Goal: Task Accomplishment & Management: Use online tool/utility

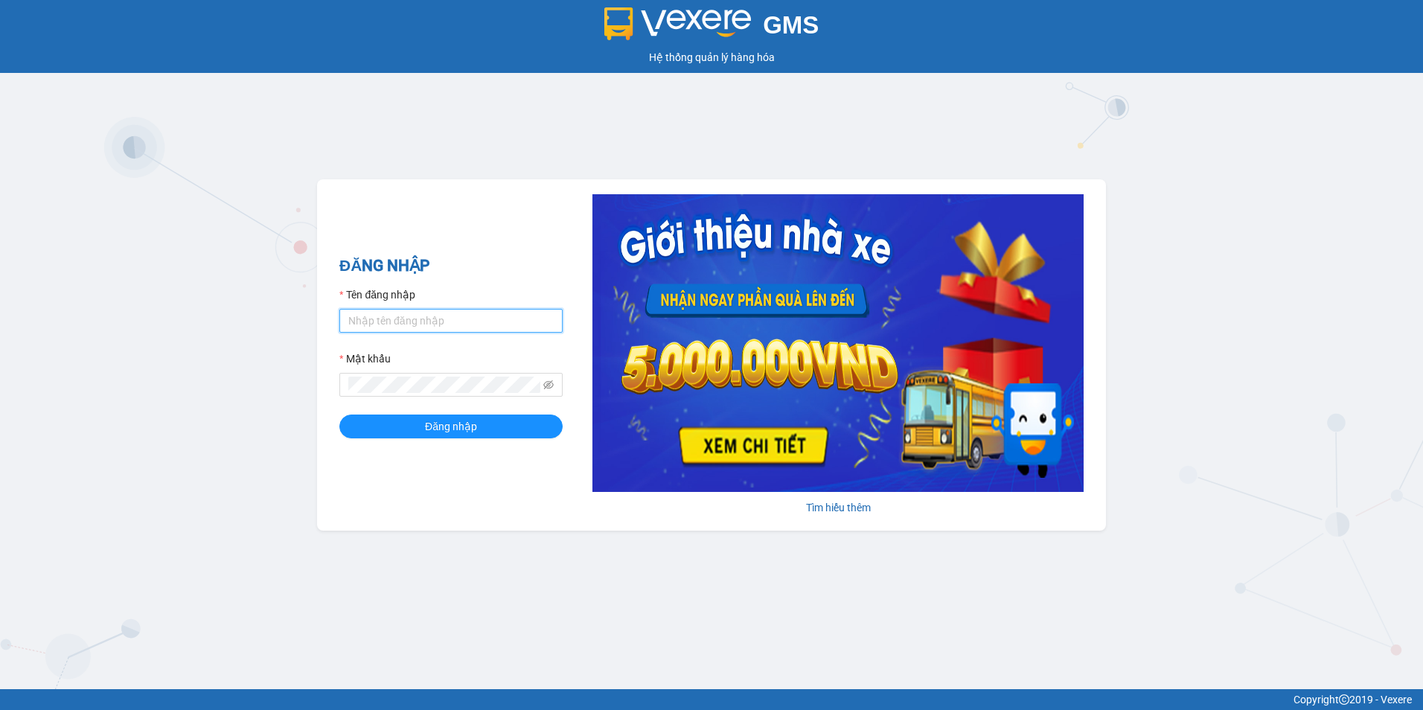
click at [461, 322] on input "Tên đăng nhập" at bounding box center [450, 321] width 223 height 24
type input "mai.quehuong"
click at [339, 415] on button "Đăng nhập" at bounding box center [450, 427] width 223 height 24
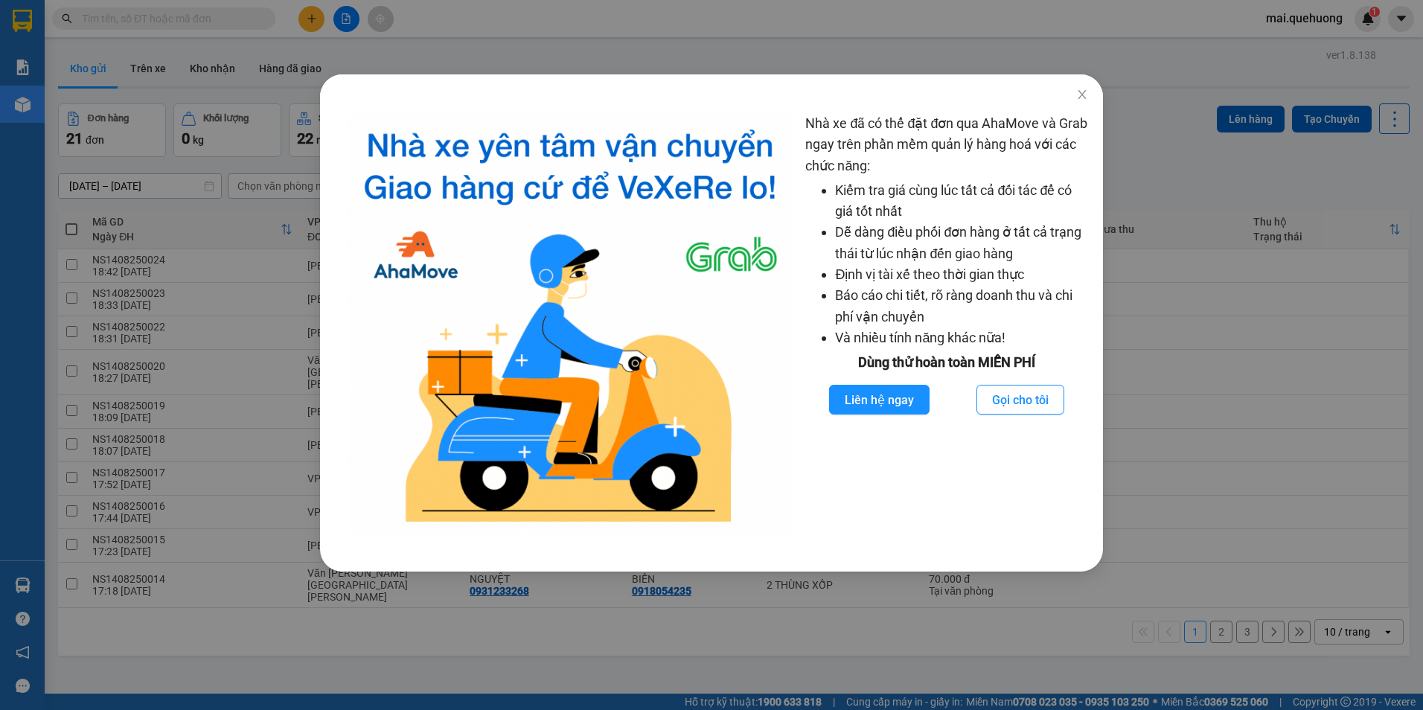
drag, startPoint x: 165, startPoint y: 674, endPoint x: 182, endPoint y: 642, distance: 35.3
click at [172, 666] on div "Nhà xe đã có thể đặt đơn qua AhaMove và Grab ngay trên phần mềm quản lý hàng ho…" at bounding box center [711, 355] width 1423 height 710
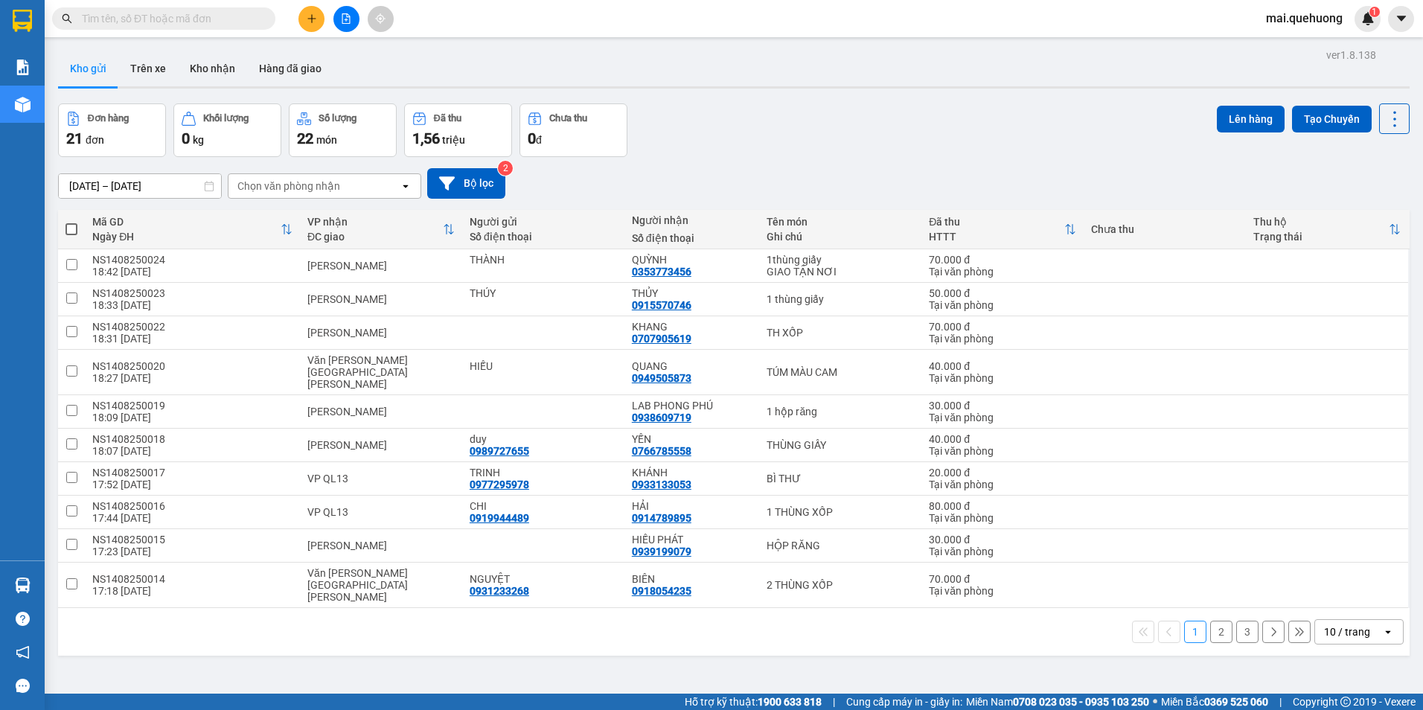
click at [249, 16] on input "text" at bounding box center [170, 18] width 176 height 16
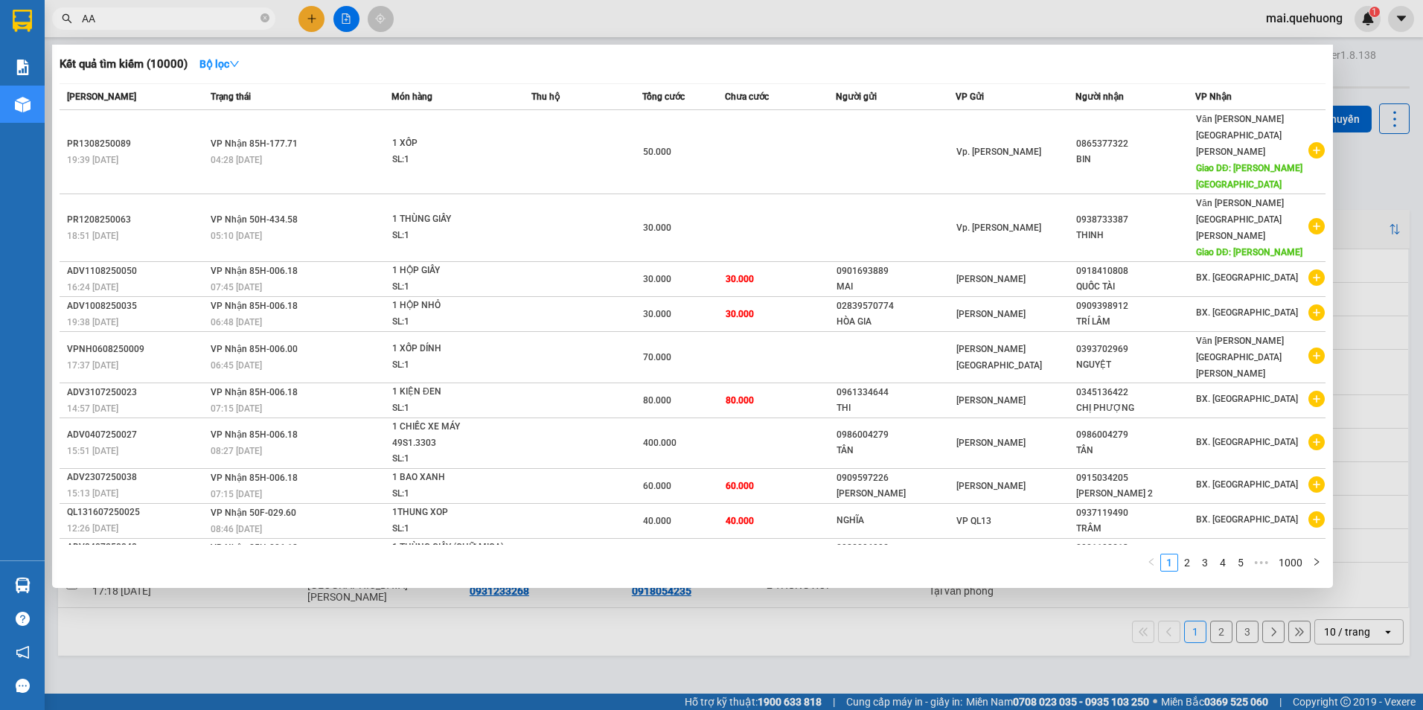
type input "A"
